Goal: Task Accomplishment & Management: Use online tool/utility

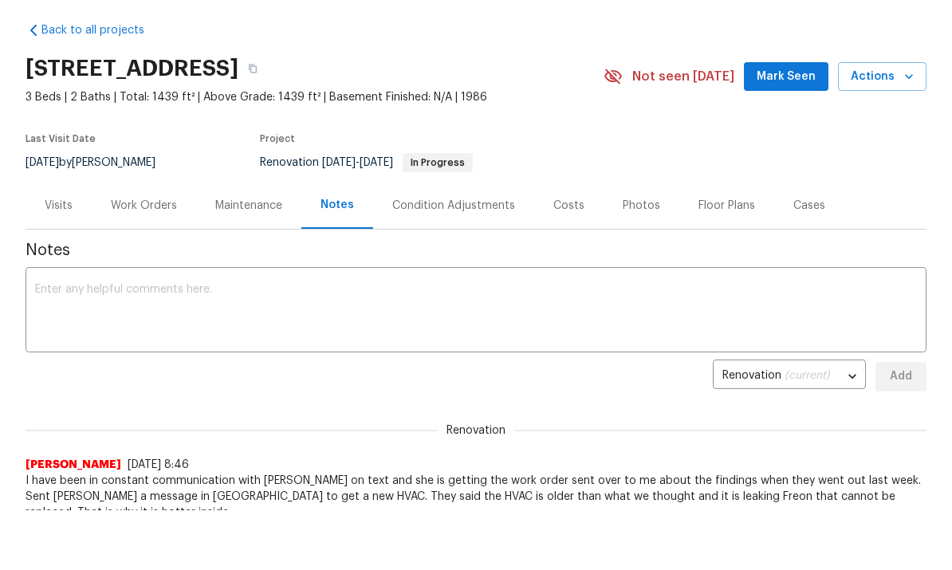
scroll to position [20, 0]
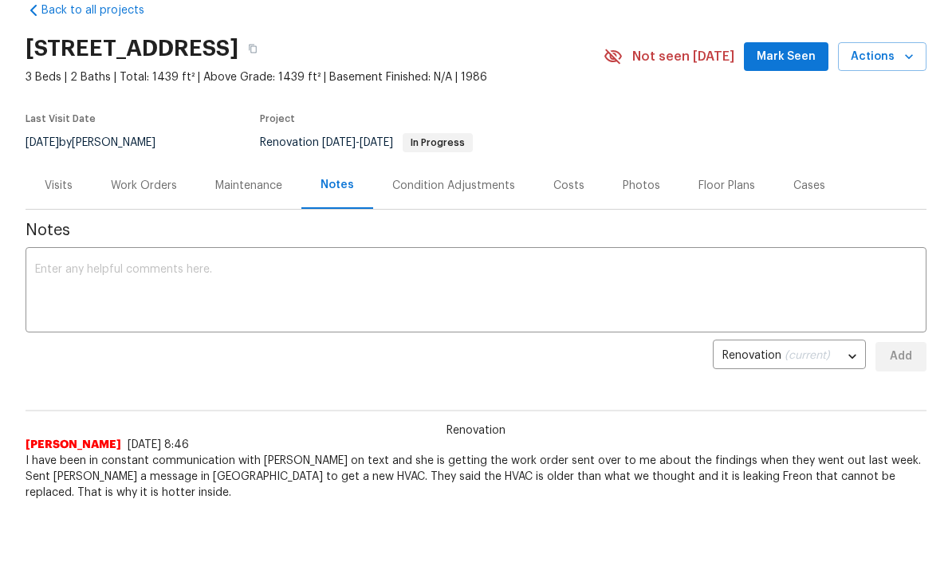
click at [403, 301] on textarea at bounding box center [476, 292] width 882 height 56
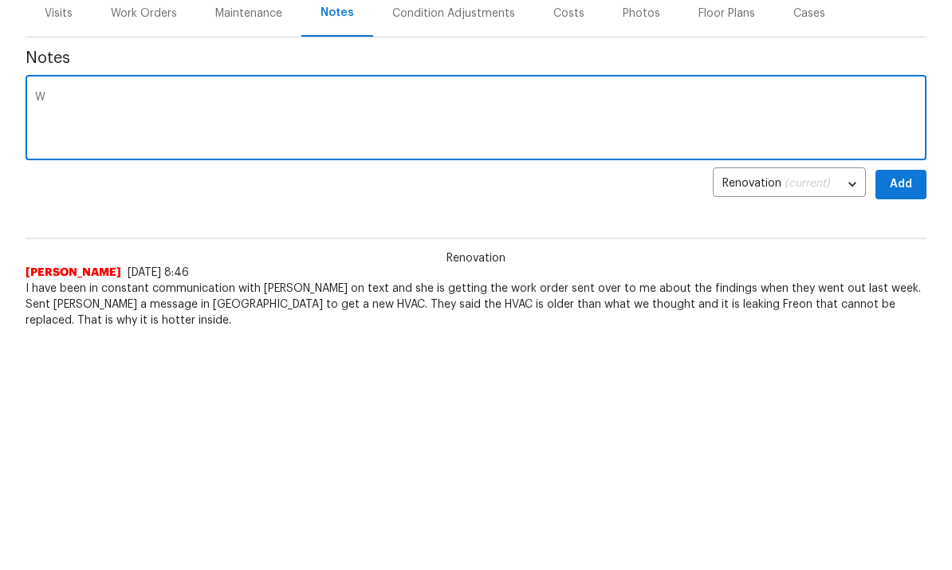
scroll to position [142, 0]
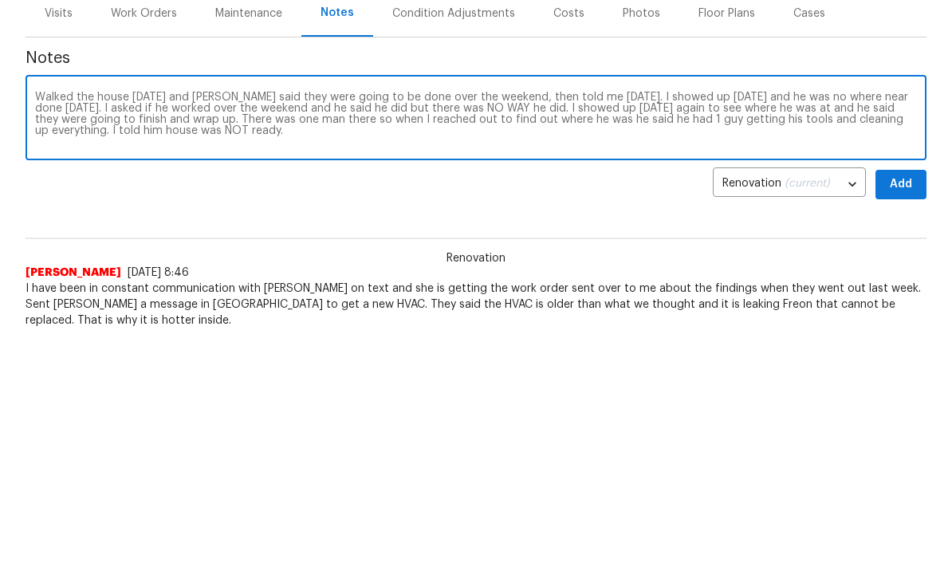
type textarea "Walked the house [DATE] and [PERSON_NAME] said they were going to be done over …"
click at [900, 260] on button "Add" at bounding box center [900, 274] width 51 height 29
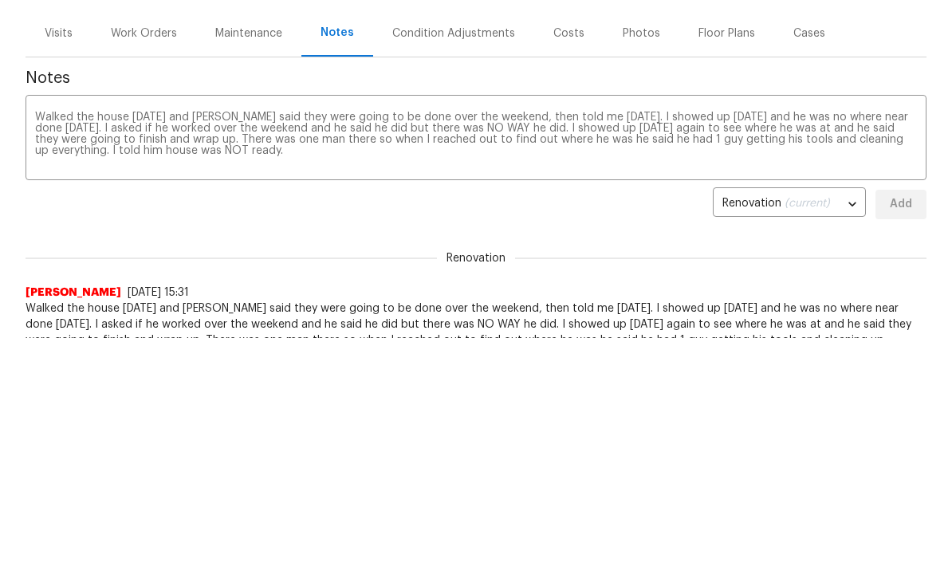
scroll to position [0, 0]
click at [143, 29] on div "Work Orders" at bounding box center [144, 34] width 66 height 16
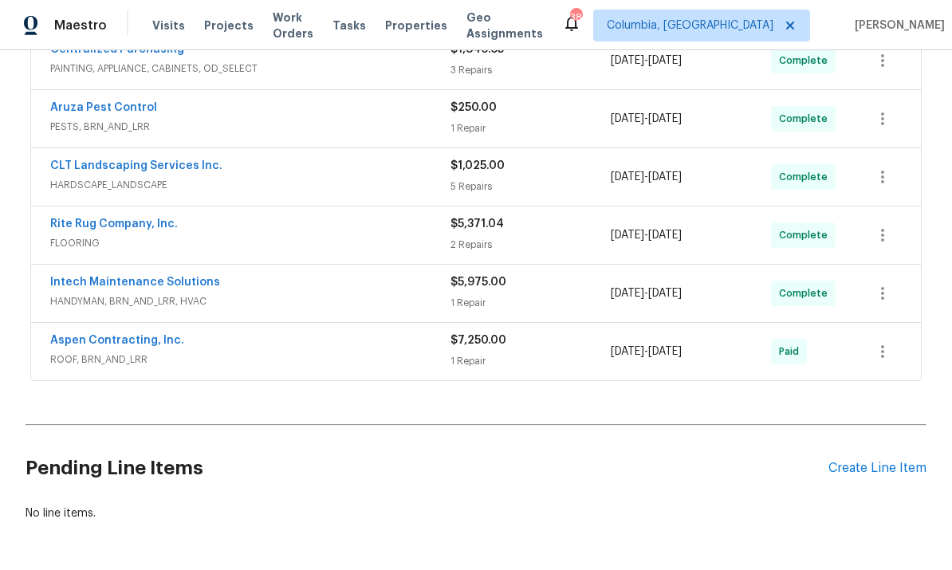
scroll to position [557, 0]
click at [844, 462] on div "Create Line Item" at bounding box center [877, 469] width 98 height 15
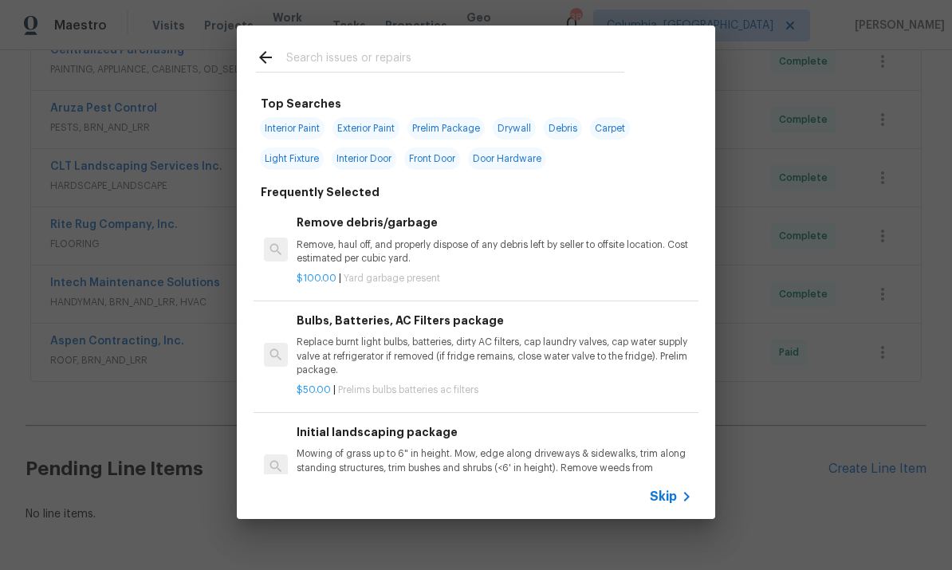
click at [403, 58] on input "text" at bounding box center [455, 60] width 338 height 24
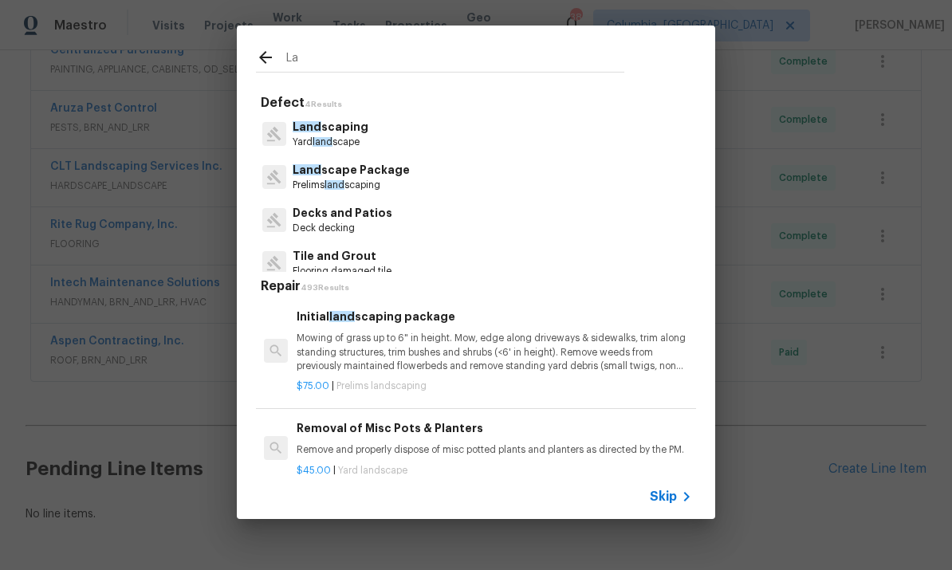
type input "L"
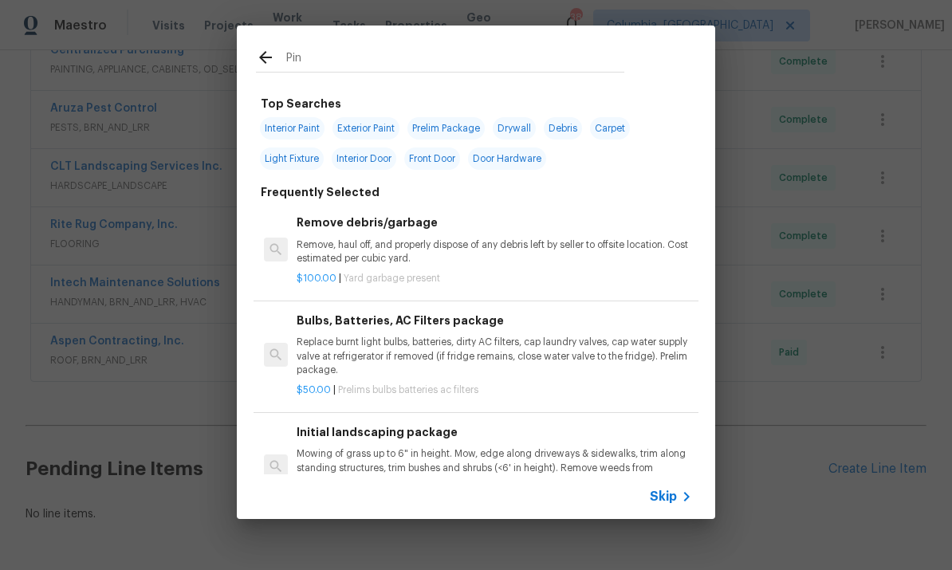
type input "Pine"
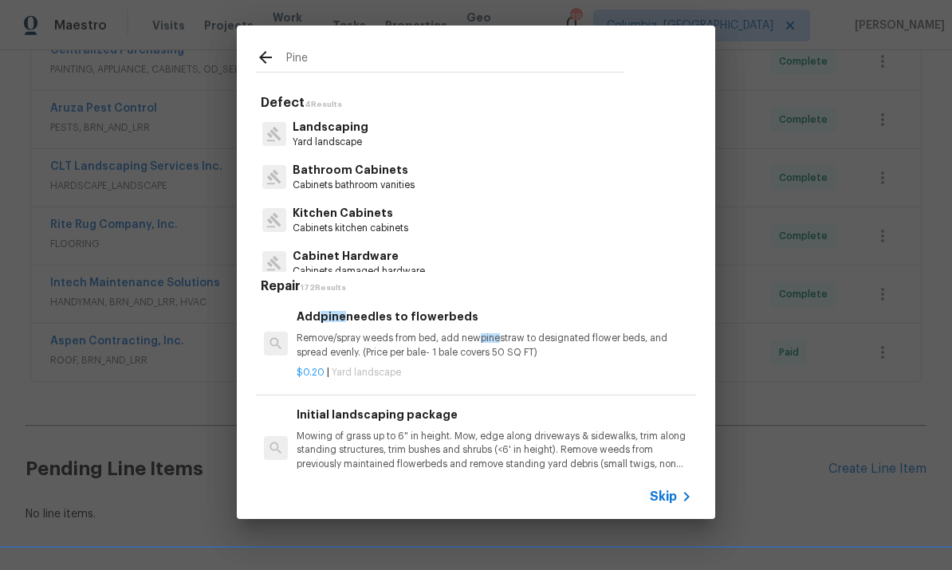
click at [471, 336] on p "Remove/spray weeds from bed, add new pine straw to designated flower beds, and …" at bounding box center [494, 345] width 395 height 27
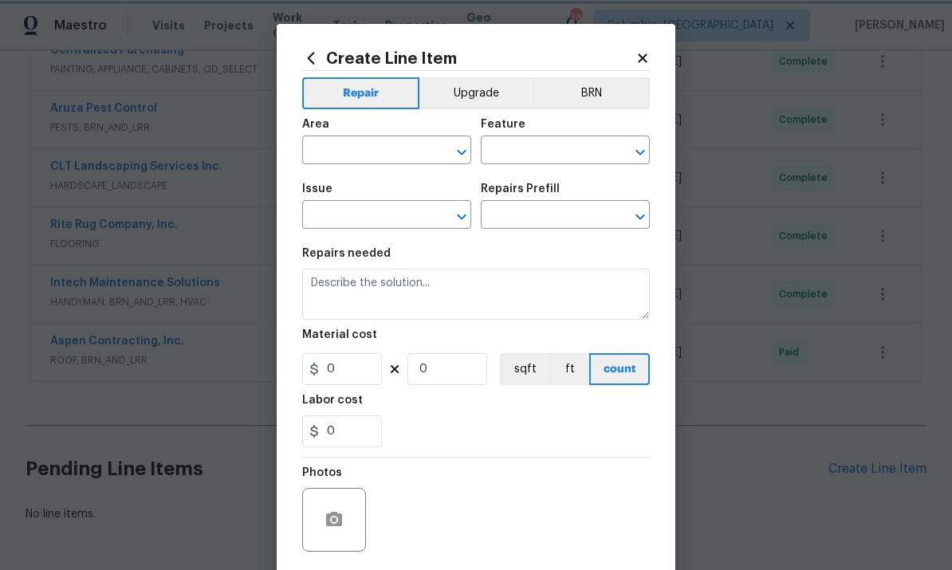
type input "Landscaping"
type input "Add pine needles to flowerbeds $0.20"
type textarea "Remove/spray weeds from bed, add new pine straw to designated flower beds, and …"
type input "0.2"
type input "1"
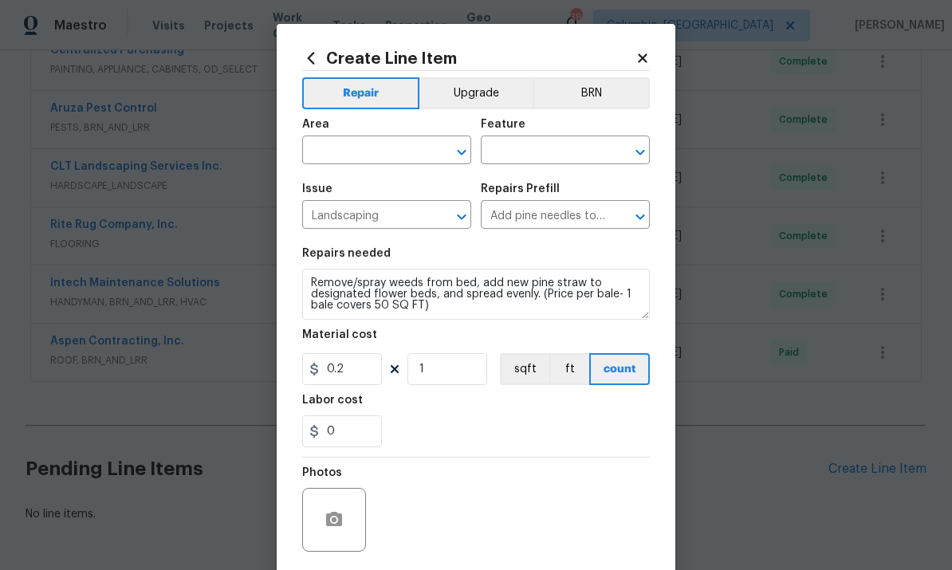
click at [471, 335] on div "Material cost" at bounding box center [476, 339] width 348 height 21
click at [391, 144] on input "text" at bounding box center [364, 152] width 124 height 25
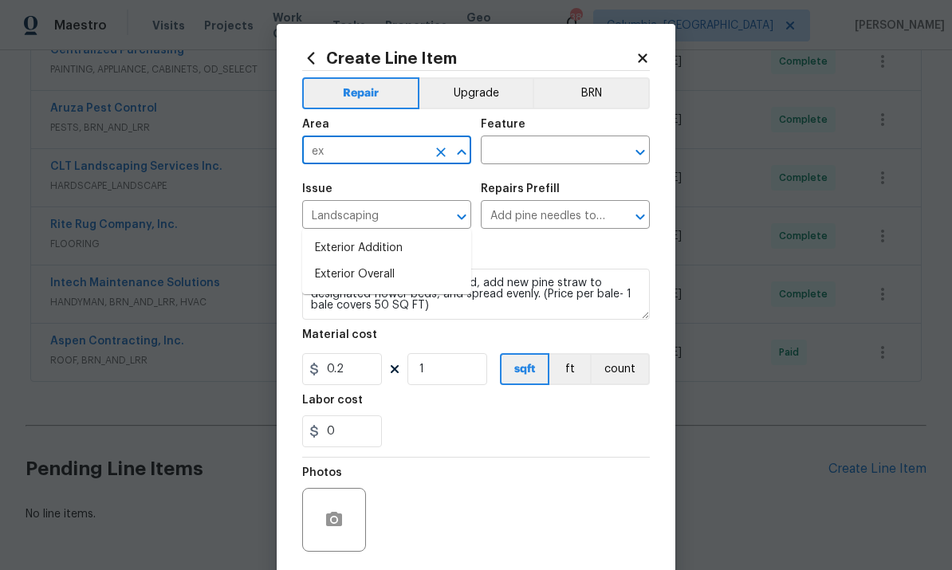
click at [427, 262] on li "Exterior Overall" at bounding box center [386, 275] width 169 height 26
type input "Exterior Overall"
click at [562, 152] on input "text" at bounding box center [543, 152] width 124 height 25
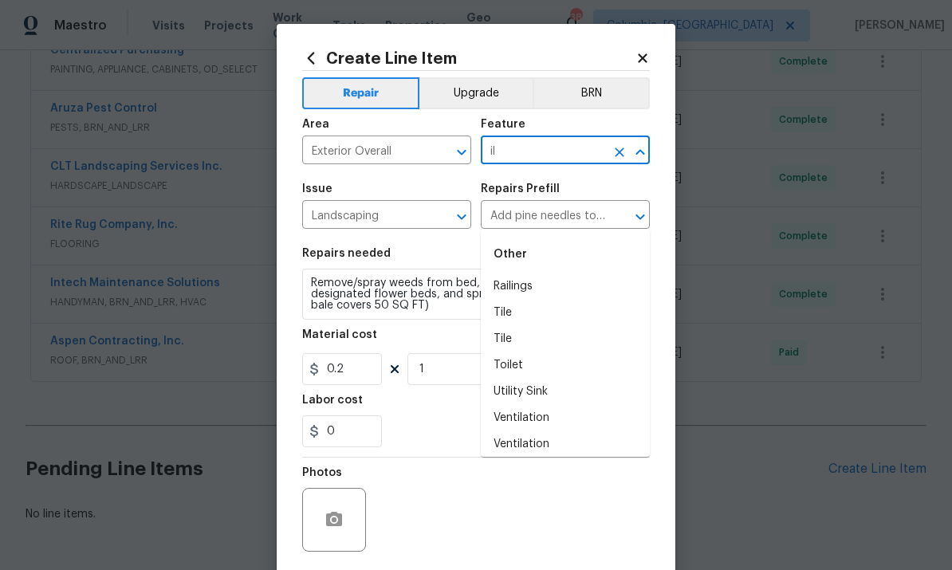
type input "i"
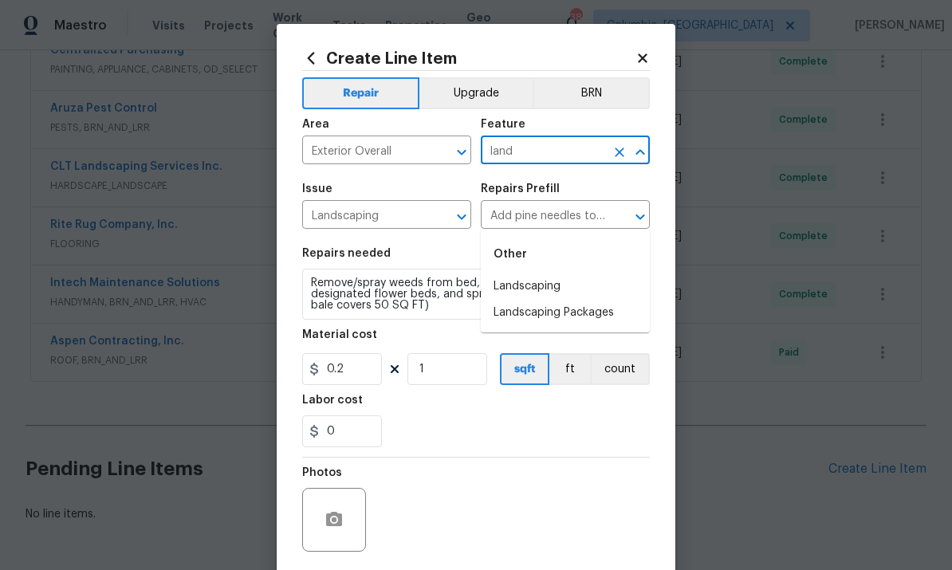
click at [585, 273] on li "Landscaping" at bounding box center [565, 286] width 169 height 26
type input "Landscaping"
click at [585, 227] on input "Add pine needles to flowerbeds $0.20" at bounding box center [543, 216] width 124 height 25
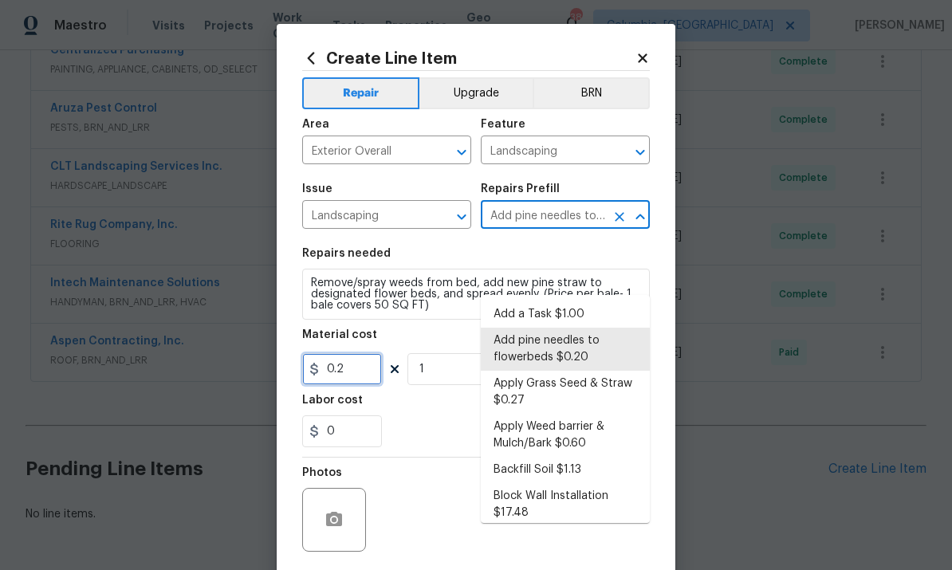
click at [364, 377] on input "0.2" at bounding box center [342, 369] width 80 height 32
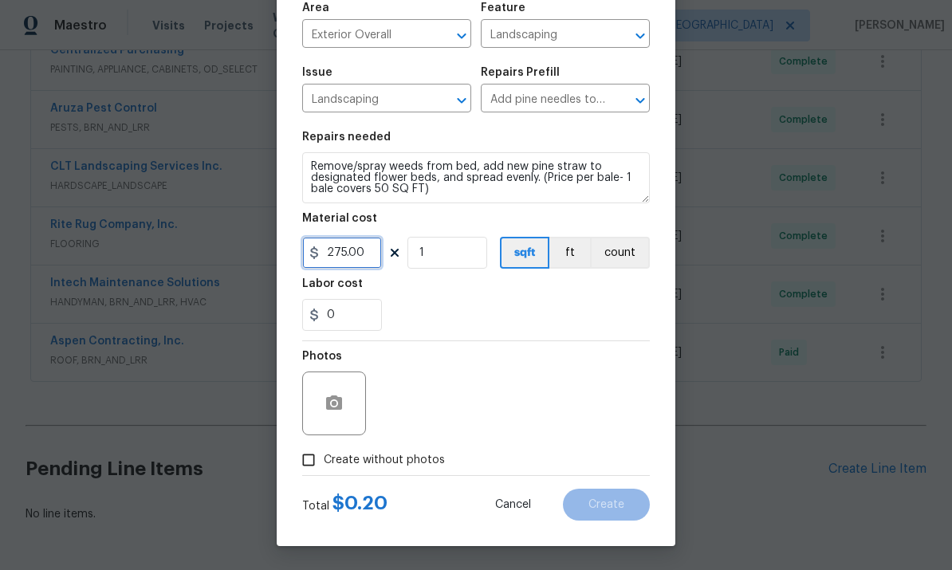
scroll to position [120, 0]
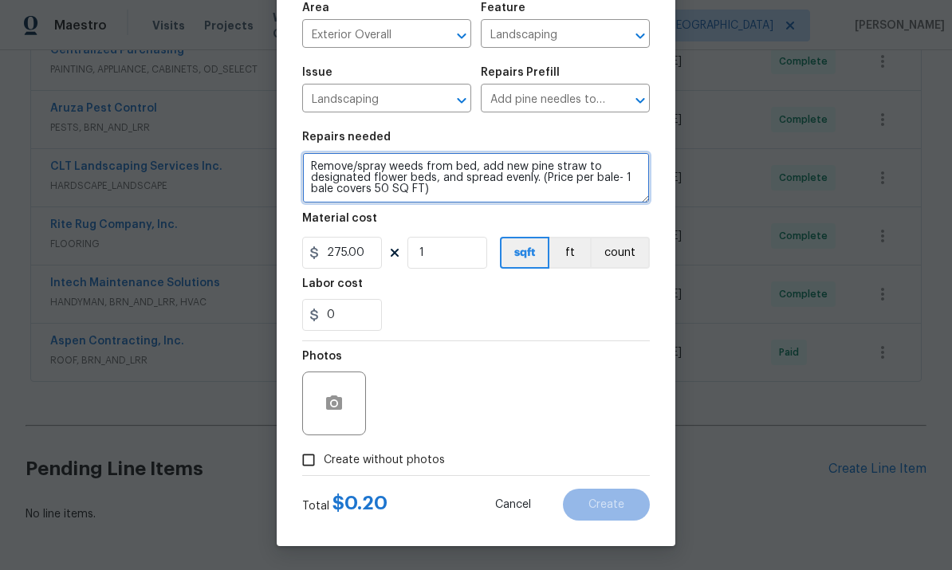
click at [372, 186] on textarea "Remove/spray weeds from bed, add new pine straw to designated flower beds, and …" at bounding box center [476, 177] width 348 height 51
type input "275"
click at [372, 186] on textarea "Remove/spray weeds from bed, add new pine straw to designated flower beds, and …" at bounding box center [476, 177] width 348 height 51
click at [381, 186] on textarea "Remove/spray weeds from bed, add new pine straw to designated flower beds, and …" at bounding box center [476, 177] width 348 height 51
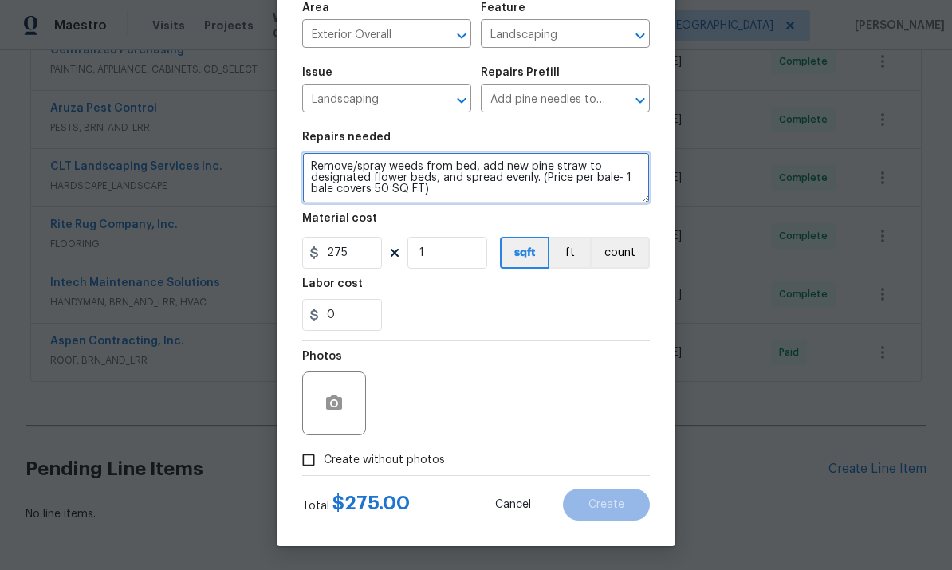
click at [383, 188] on textarea "Remove/spray weeds from bed, add new pine straw to designated flower beds, and …" at bounding box center [476, 177] width 348 height 51
type textarea "Install Pinestraw at front beds. Please fill the front two beds and then the si…"
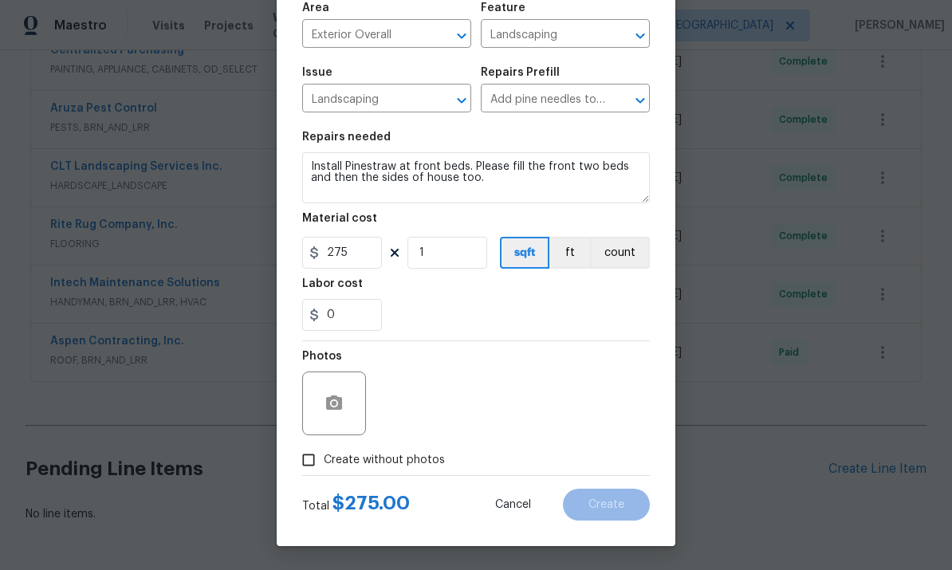
click at [321, 458] on input "Create without photos" at bounding box center [308, 460] width 30 height 30
checkbox input "true"
click at [332, 403] on circle "button" at bounding box center [334, 403] width 5 height 5
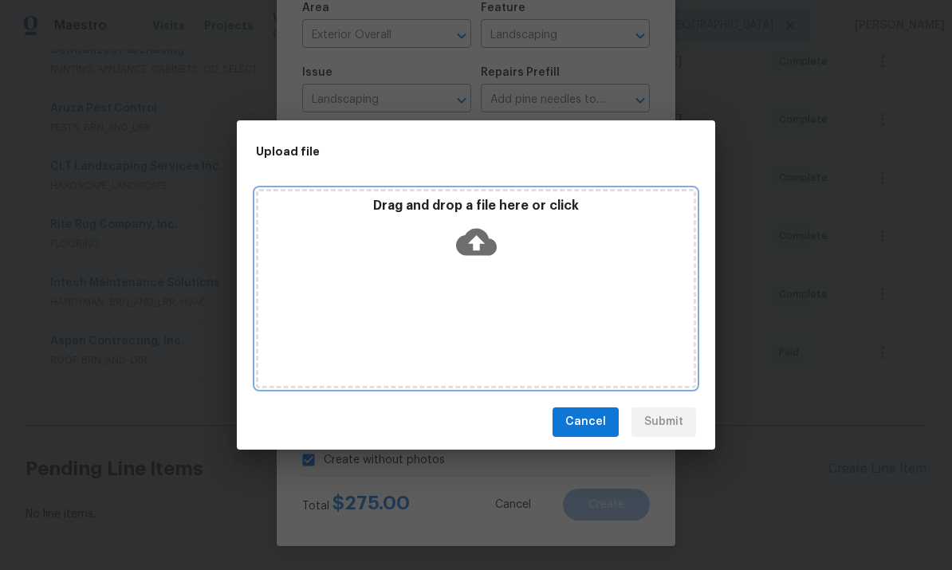
click at [478, 242] on icon at bounding box center [476, 242] width 41 height 41
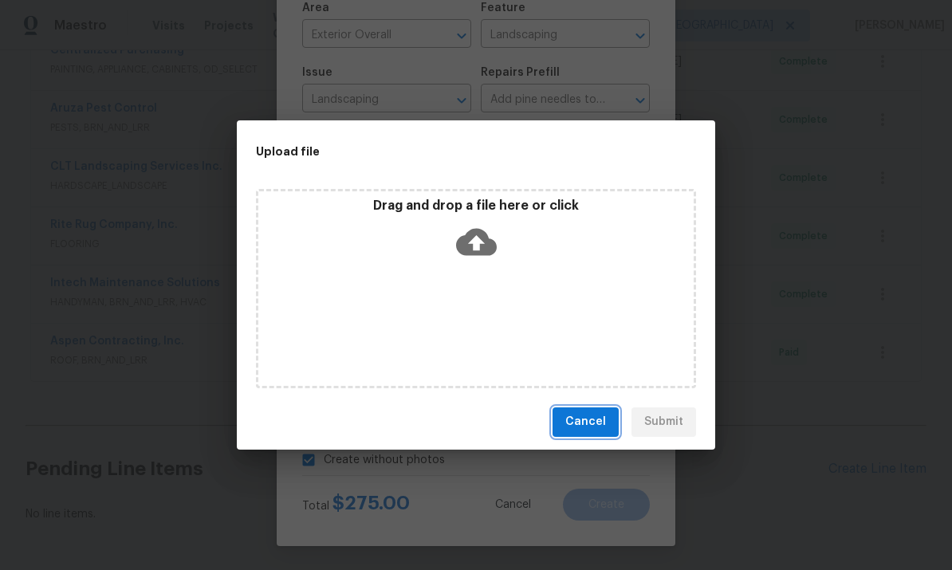
click at [598, 429] on span "Cancel" at bounding box center [585, 422] width 41 height 20
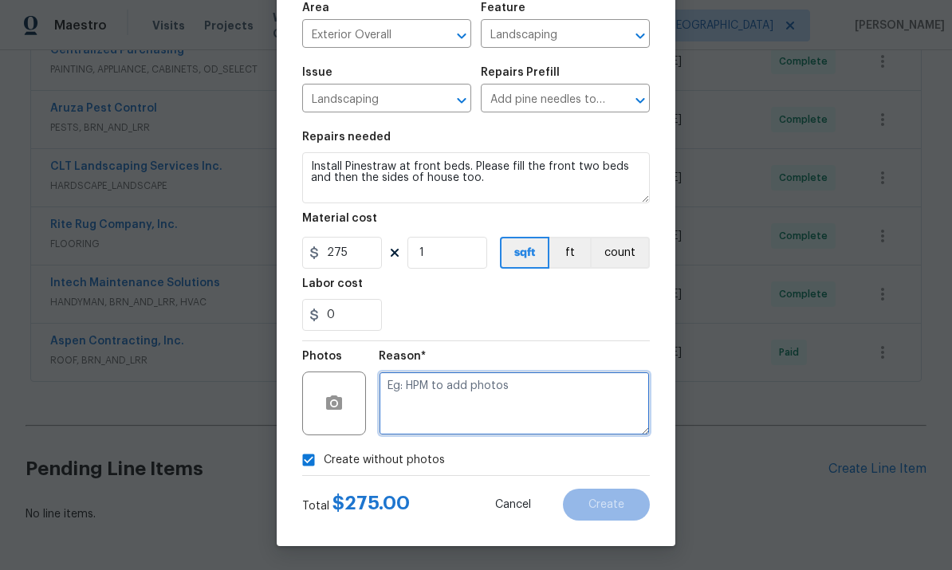
click at [539, 391] on textarea at bounding box center [514, 404] width 271 height 64
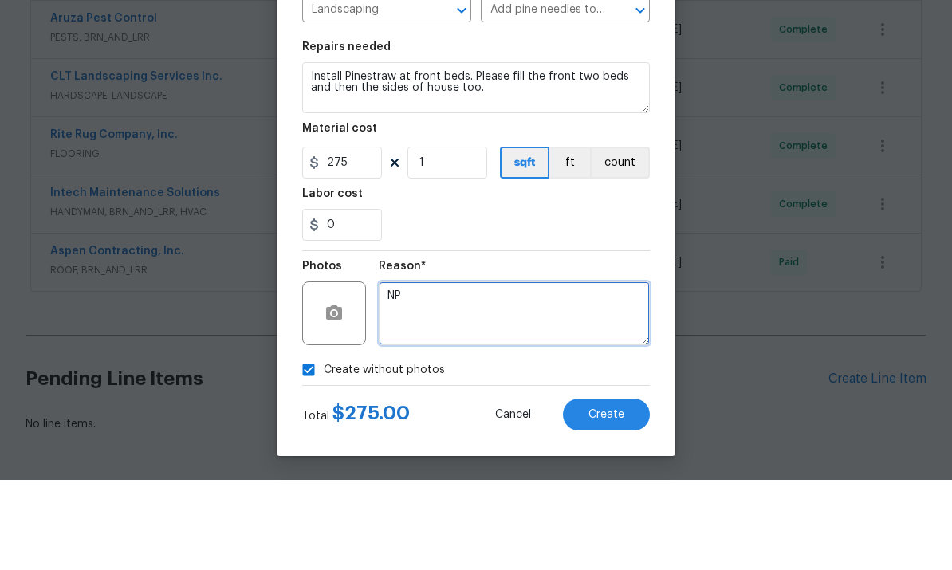
type textarea "NP"
click at [599, 499] on span "Create" at bounding box center [606, 505] width 36 height 12
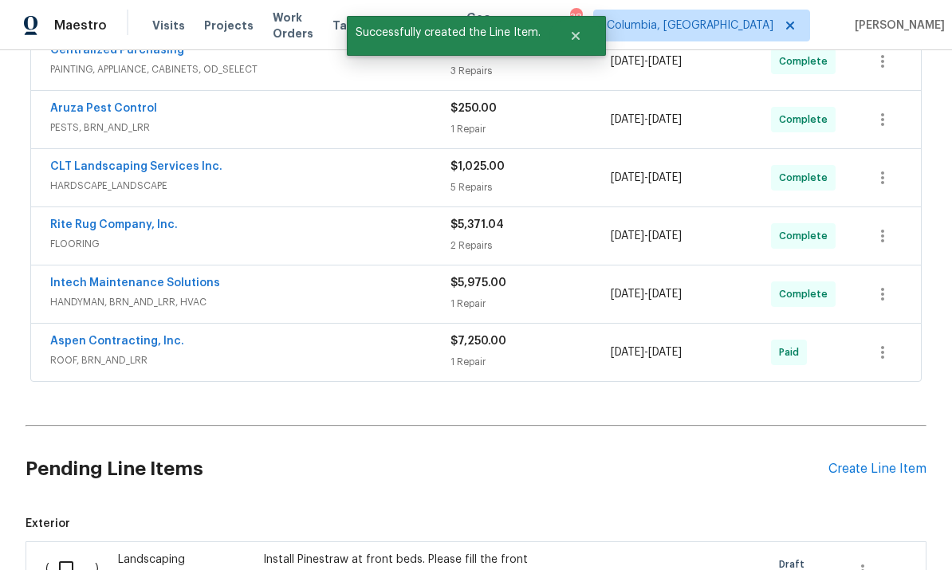
click at [883, 462] on div "Create Line Item" at bounding box center [877, 469] width 98 height 15
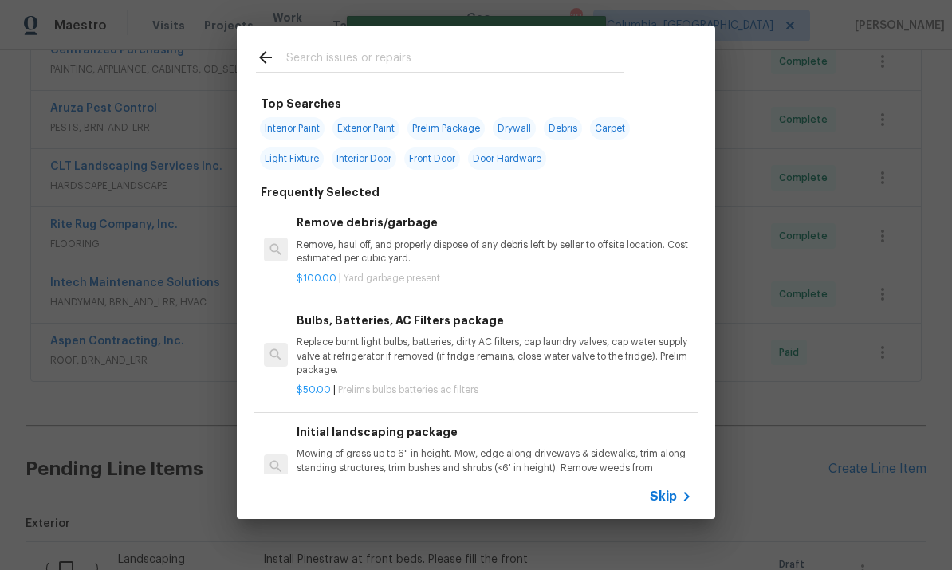
click at [402, 58] on input "text" at bounding box center [455, 60] width 338 height 24
type input "L"
type input "Debris"
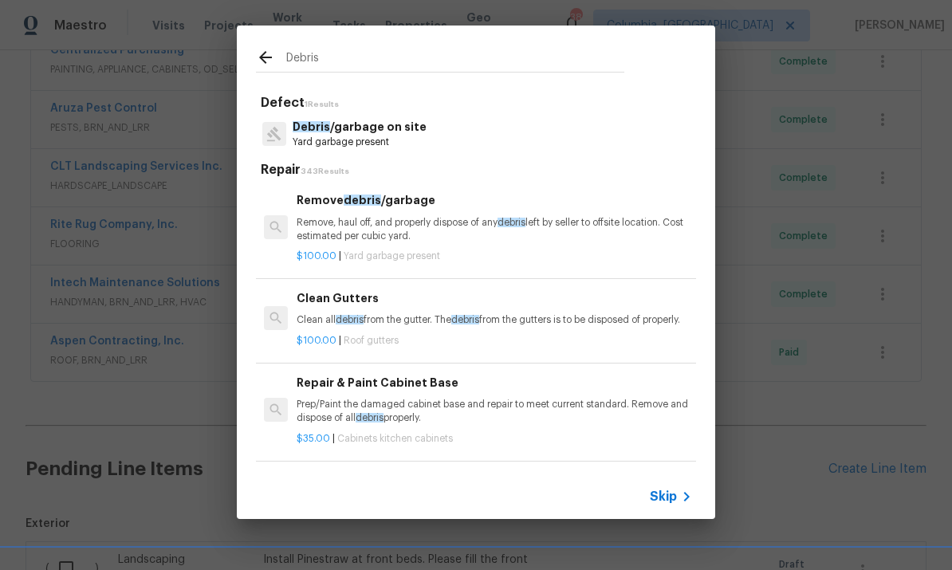
click at [415, 124] on p "Debris /garbage on site" at bounding box center [360, 127] width 134 height 17
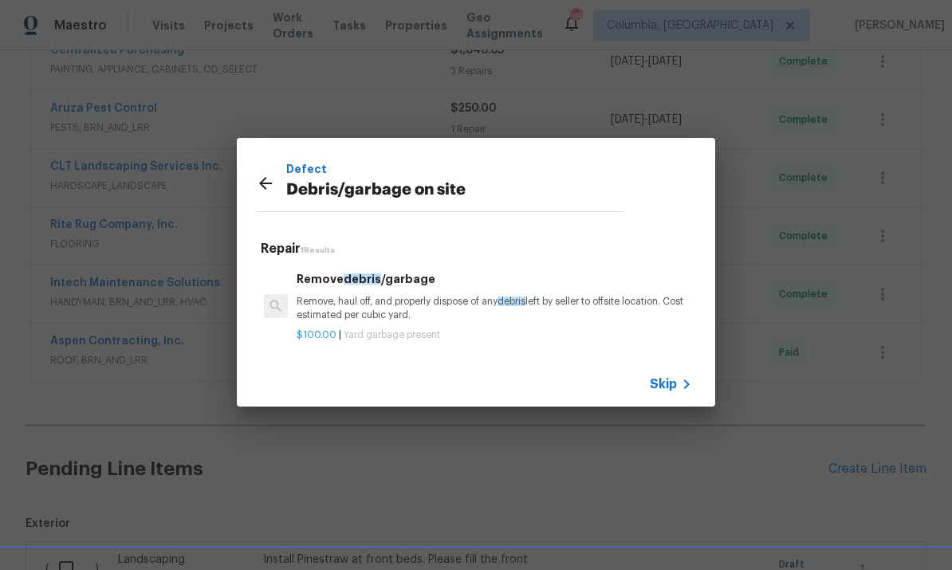
click at [404, 319] on p "Remove, haul off, and properly dispose of any debris left by seller to offsite …" at bounding box center [494, 308] width 395 height 27
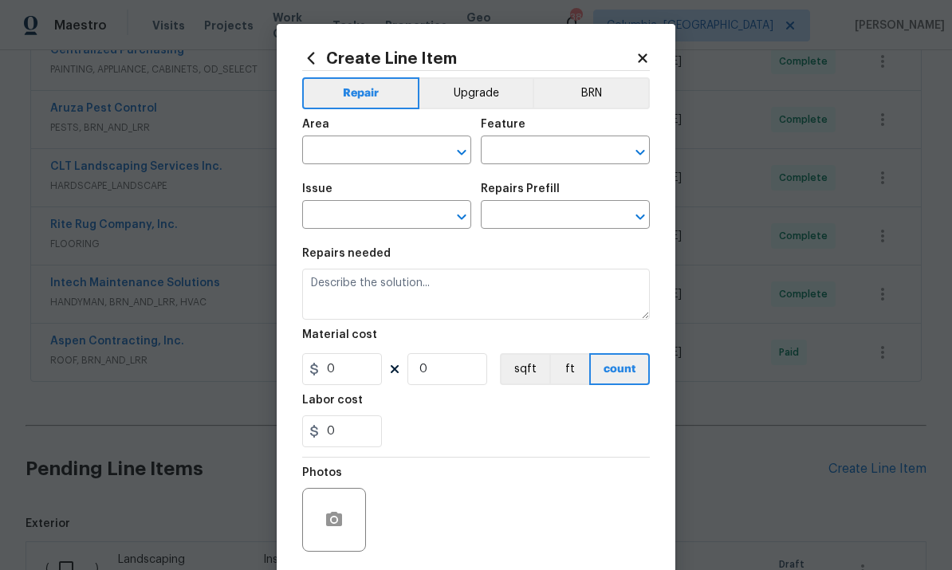
type input "Debris/garbage on site"
type input "Remove debris/garbage $100.00"
type textarea "Remove, haul off, and properly dispose of any debris left by seller to offsite …"
type input "100"
type input "1"
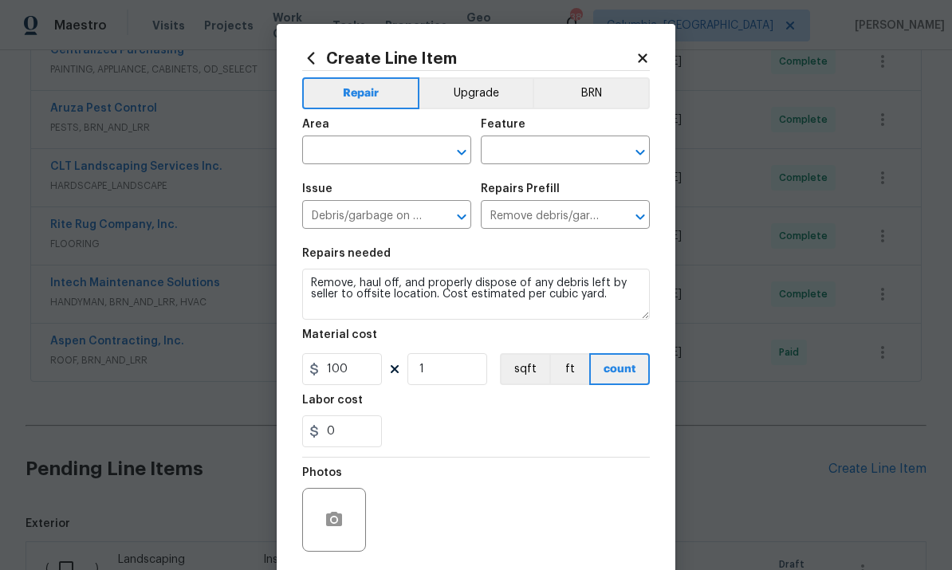
click at [371, 155] on input "text" at bounding box center [364, 152] width 124 height 25
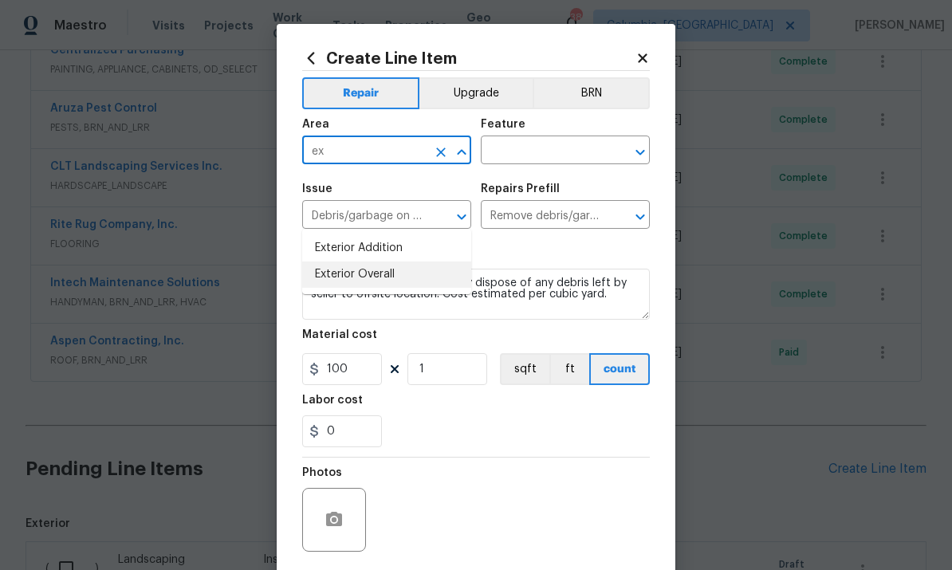
click at [430, 262] on li "Exterior Overall" at bounding box center [386, 275] width 169 height 26
type input "Exterior Overall"
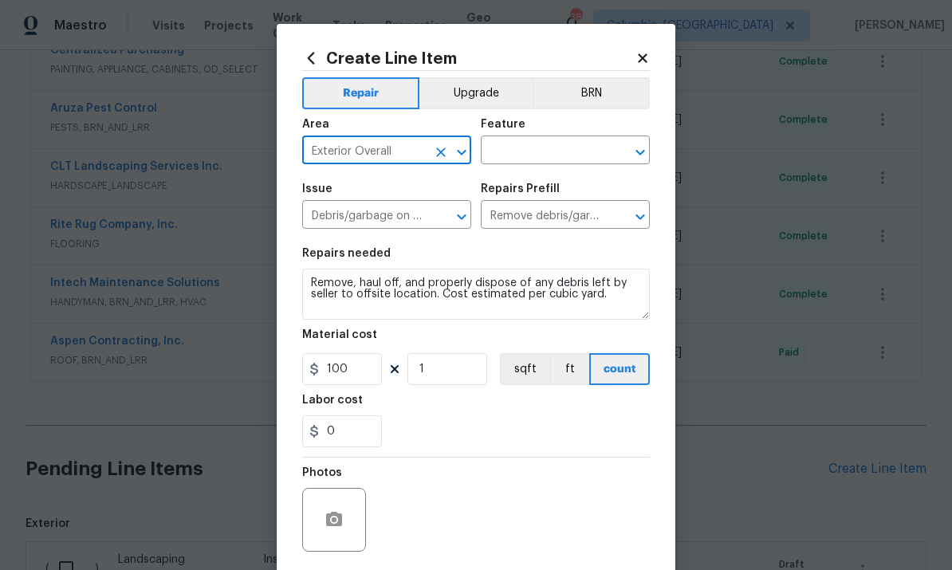
click at [548, 153] on input "text" at bounding box center [543, 152] width 124 height 25
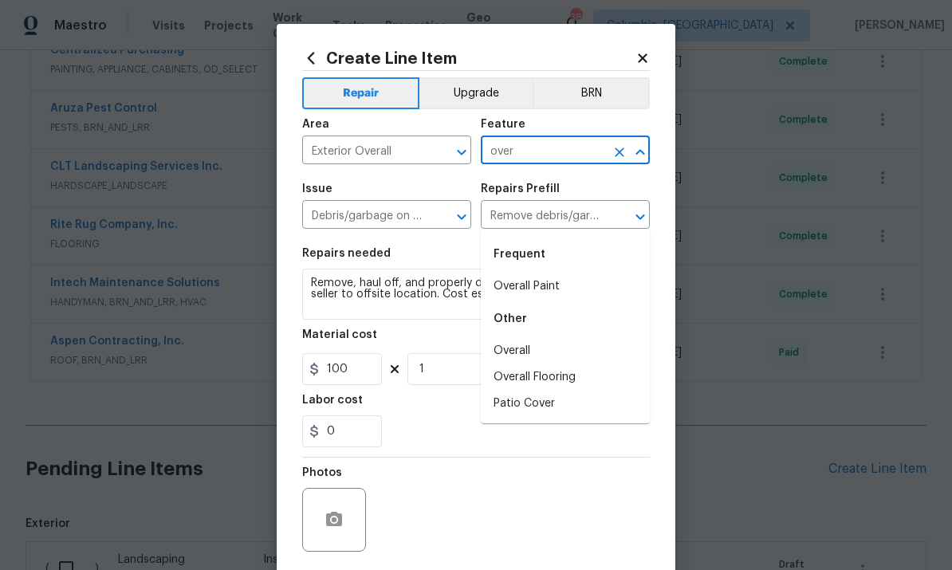
click at [549, 338] on li "Overall" at bounding box center [565, 351] width 169 height 26
type input "Overall"
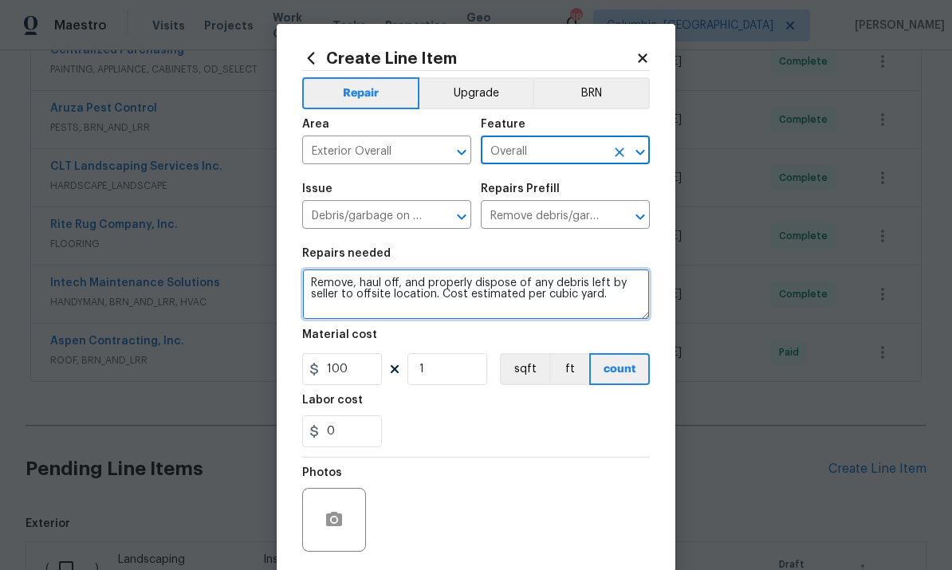
click at [451, 279] on textarea "Remove, haul off, and properly dispose of any debris left by seller to offsite …" at bounding box center [476, 294] width 348 height 51
click at [462, 297] on textarea "Remove, haul off, and properly dispose of any debris left by seller to offsite …" at bounding box center [476, 294] width 348 height 51
click at [460, 295] on textarea "Remove, haul off, and properly dispose of any debris left by seller to offsite …" at bounding box center [476, 294] width 348 height 51
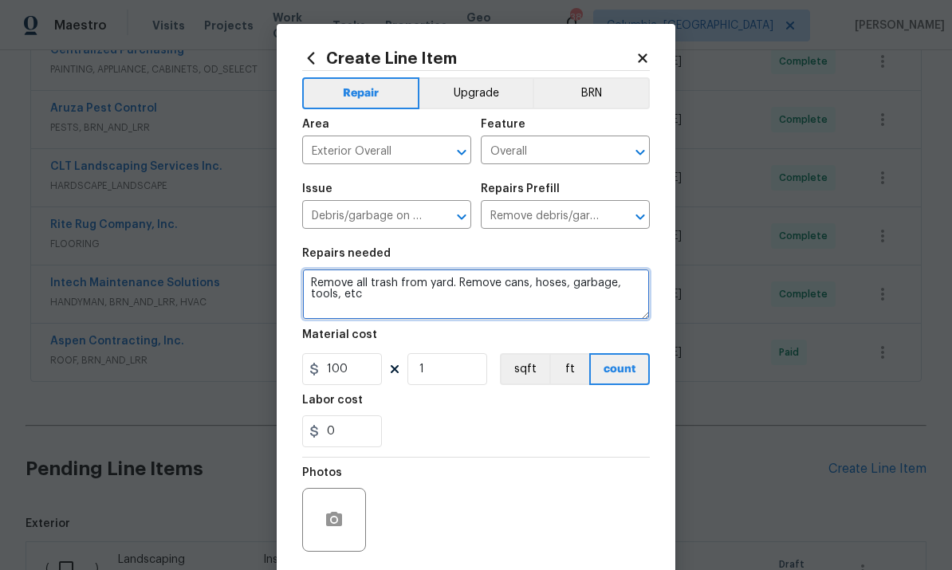
type textarea "Remove all trash from yard. Remove cans, hoses, garbage, tools, etc"
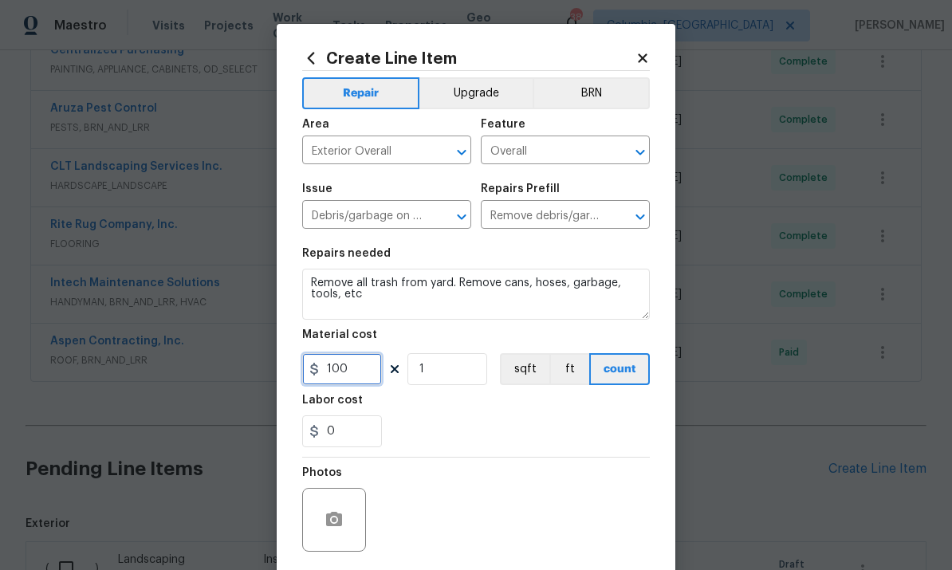
click at [363, 382] on input "100" at bounding box center [342, 369] width 80 height 32
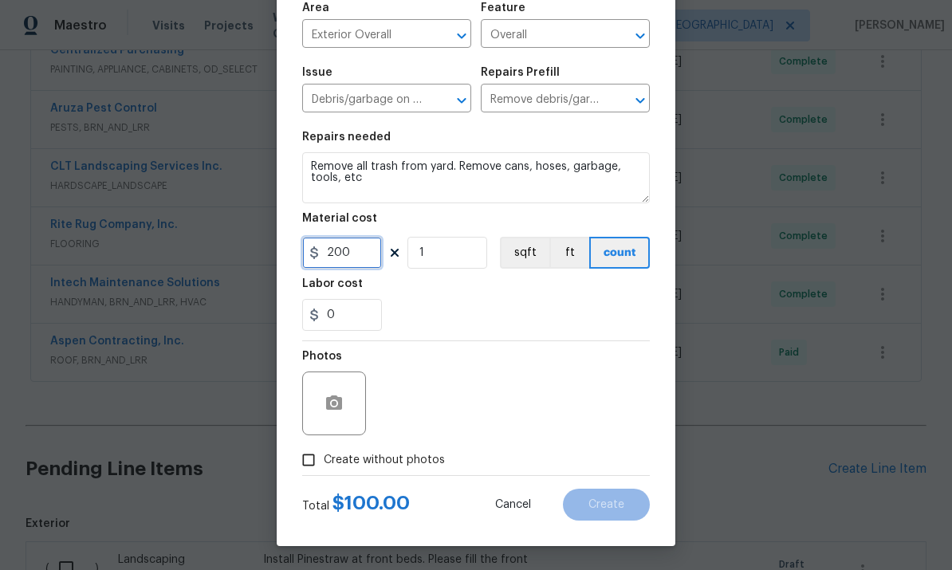
type input "200"
click at [318, 446] on input "Create without photos" at bounding box center [308, 460] width 30 height 30
checkbox input "true"
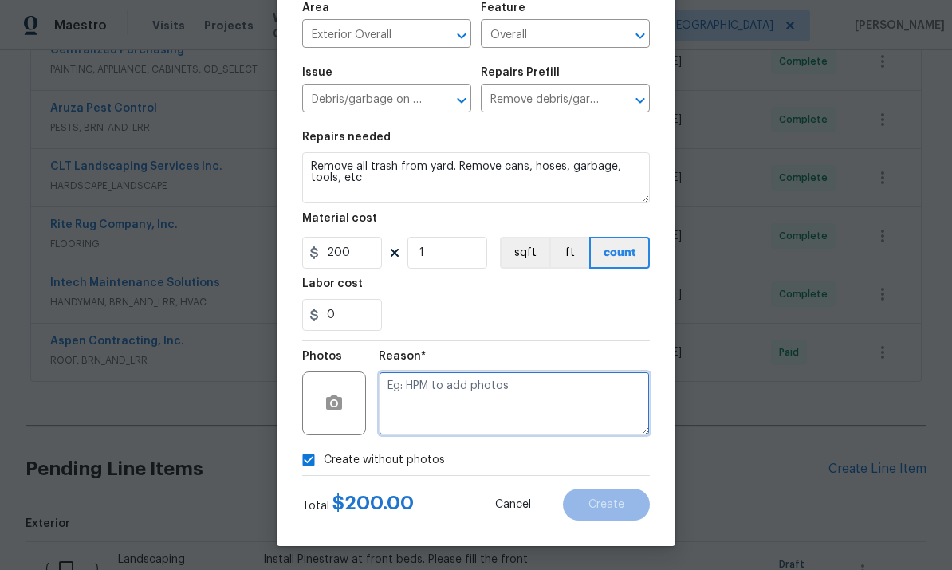
click at [484, 387] on textarea at bounding box center [514, 404] width 271 height 64
type textarea "NP"
